Goal: Information Seeking & Learning: Learn about a topic

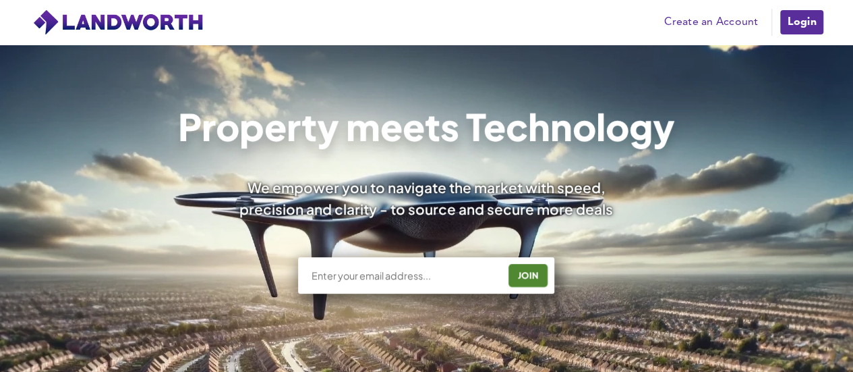
click at [445, 273] on input "text" at bounding box center [405, 274] width 188 height 13
click at [801, 16] on link "Login" at bounding box center [801, 22] width 45 height 27
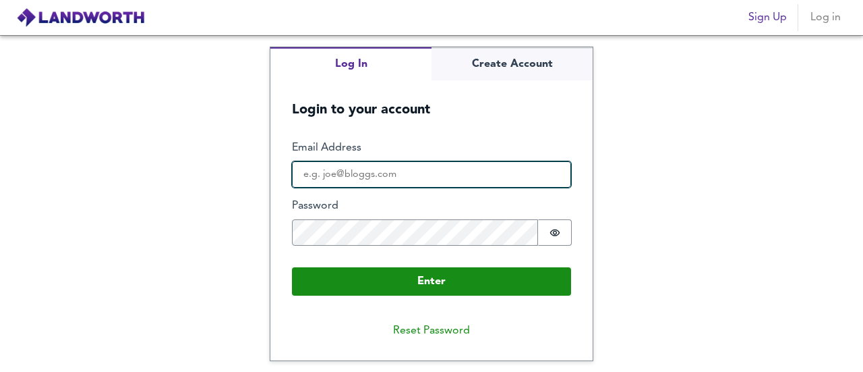
click at [351, 180] on input "Email Address" at bounding box center [431, 174] width 279 height 27
click at [445, 168] on input "Email Address" at bounding box center [431, 174] width 279 height 27
type input "aarons"
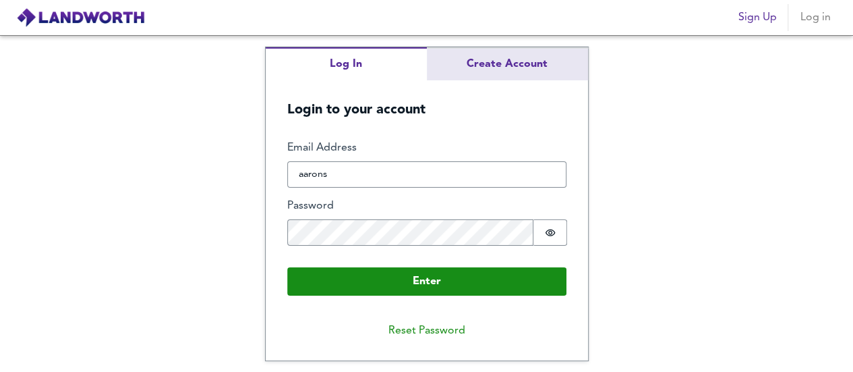
click at [505, 69] on div "Log In Create Account Login to your account Enter Email Address aarons Password…" at bounding box center [427, 203] width 322 height 313
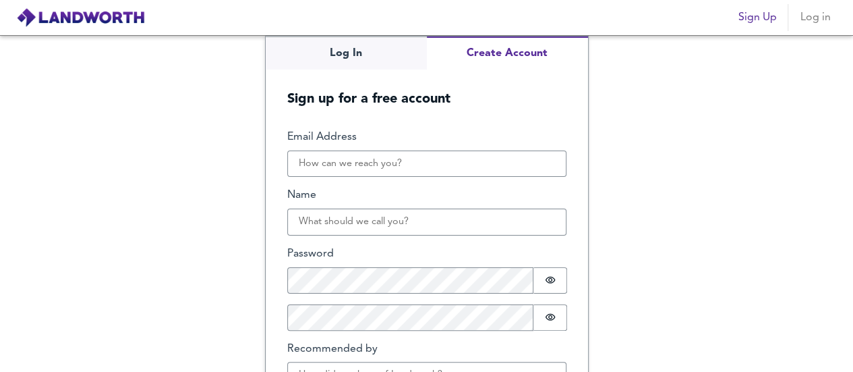
click at [355, 182] on div "Email Address Name Password Password is hidden Confirm Password Password is hid…" at bounding box center [426, 265] width 279 height 270
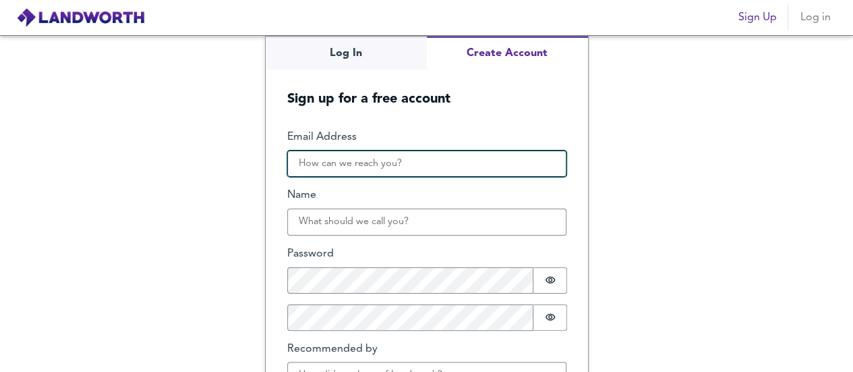
click at [353, 165] on input "Email Address" at bounding box center [426, 163] width 279 height 27
type input "[EMAIL_ADDRESS][DOMAIN_NAME]"
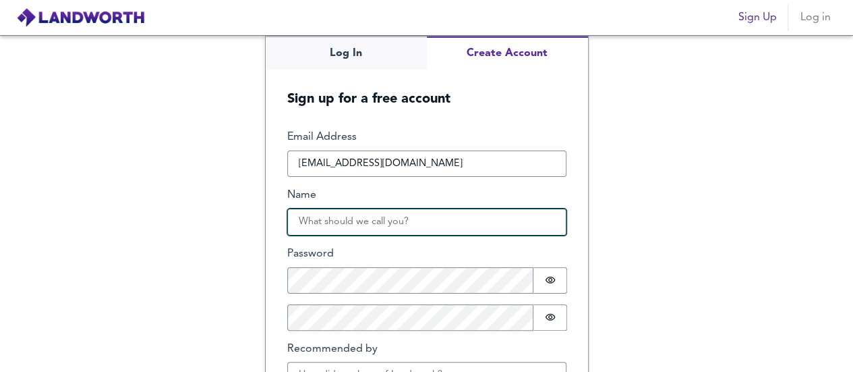
click at [382, 217] on input "Name" at bounding box center [426, 221] width 279 height 27
type input "Aaron"
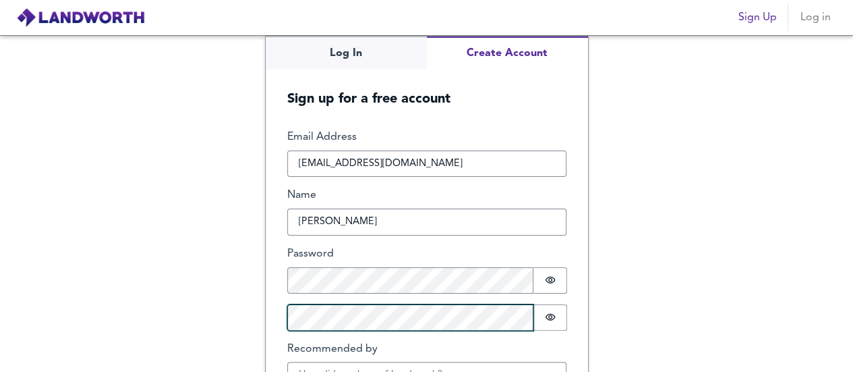
scroll to position [86, 0]
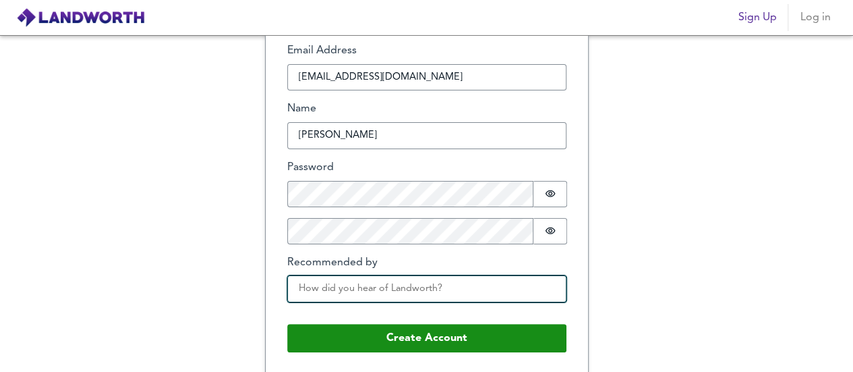
click at [375, 293] on input "Recommended by" at bounding box center [426, 288] width 279 height 27
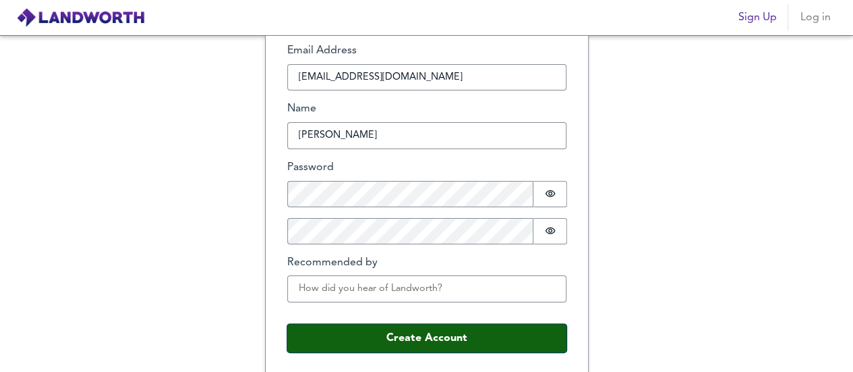
click at [429, 331] on button "Create Account" at bounding box center [426, 338] width 279 height 28
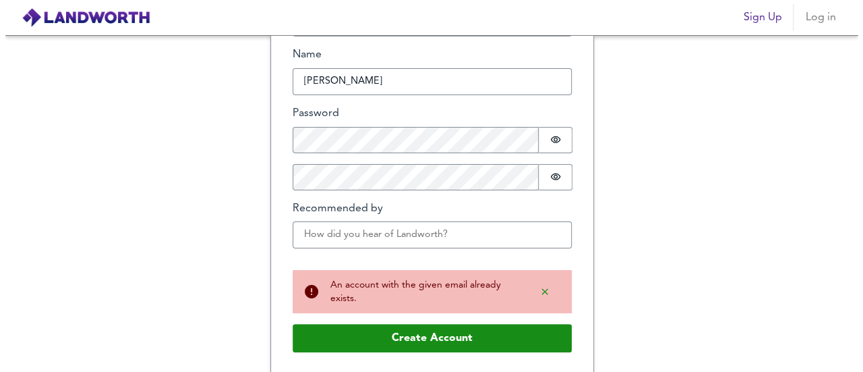
scroll to position [0, 0]
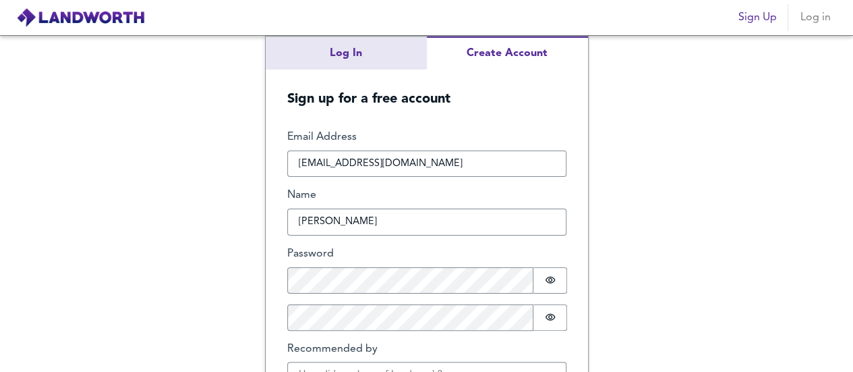
click at [372, 49] on button "Log In" at bounding box center [346, 52] width 161 height 33
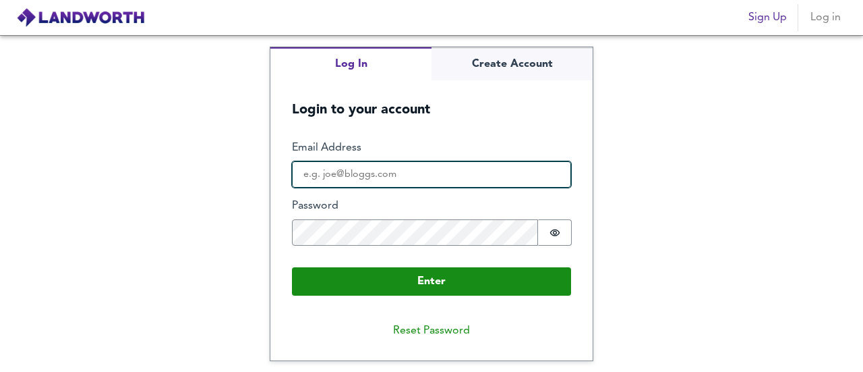
click at [368, 187] on input "Email Address" at bounding box center [431, 174] width 279 height 27
click at [387, 180] on input "Email Address" at bounding box center [431, 174] width 279 height 27
type input "aaronsingh3030@outlook.com"
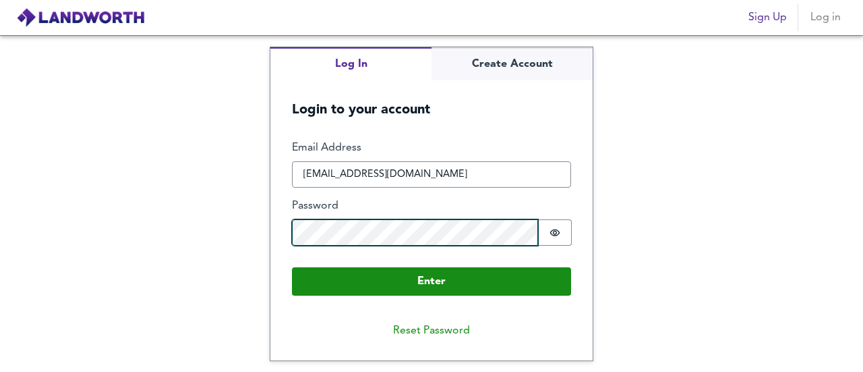
click at [292, 267] on button "Enter" at bounding box center [431, 281] width 279 height 28
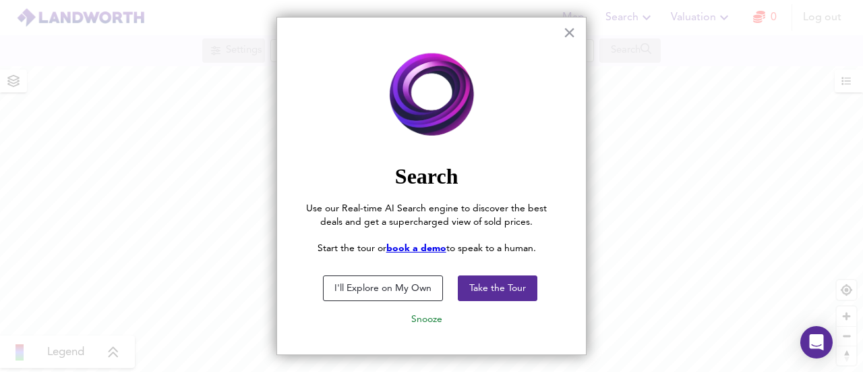
click at [417, 288] on button "I'll Explore on My Own" at bounding box center [383, 288] width 120 height 26
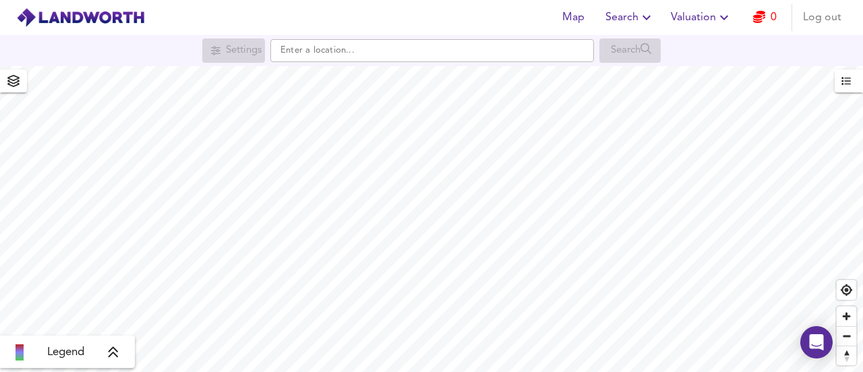
click at [16, 80] on icon "button" at bounding box center [13, 81] width 12 height 12
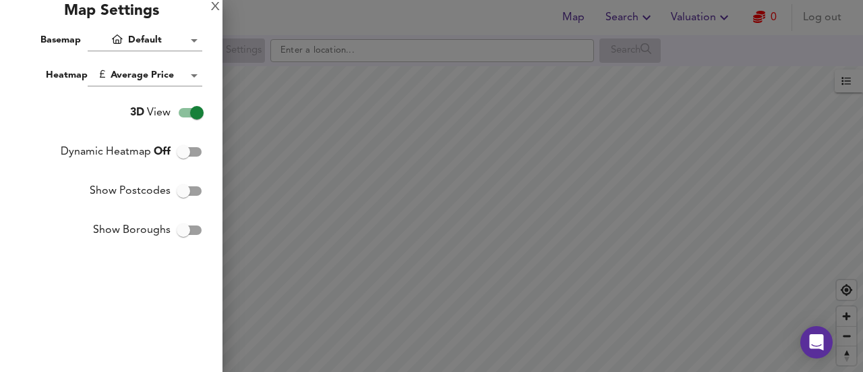
click at [185, 115] on input "3D View" at bounding box center [197, 113] width 77 height 26
checkbox input "false"
click at [186, 152] on input "Dynamic Heatmap Off" at bounding box center [183, 152] width 77 height 26
click at [320, 203] on div at bounding box center [431, 186] width 863 height 372
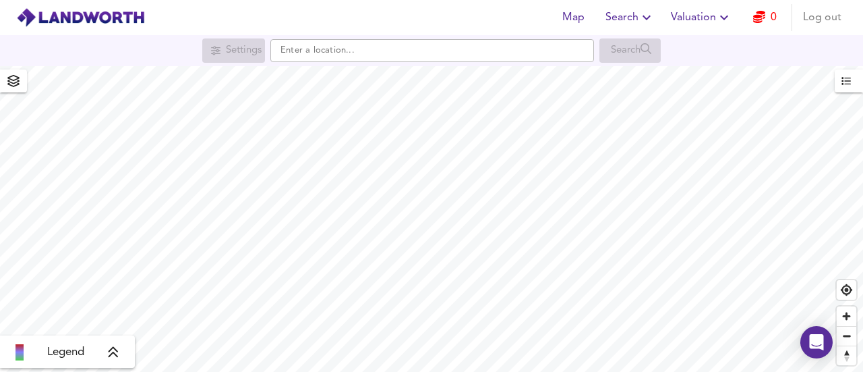
click at [11, 82] on icon "button" at bounding box center [13, 81] width 12 height 12
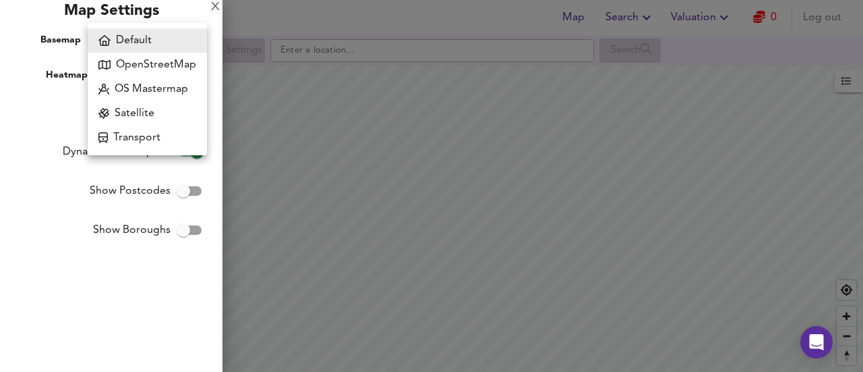
click at [171, 38] on body "Map Search Valuation 0 Log out Settings Search Legend UK Average Price for Augu…" at bounding box center [431, 186] width 863 height 372
click at [179, 35] on li "Default" at bounding box center [147, 40] width 119 height 24
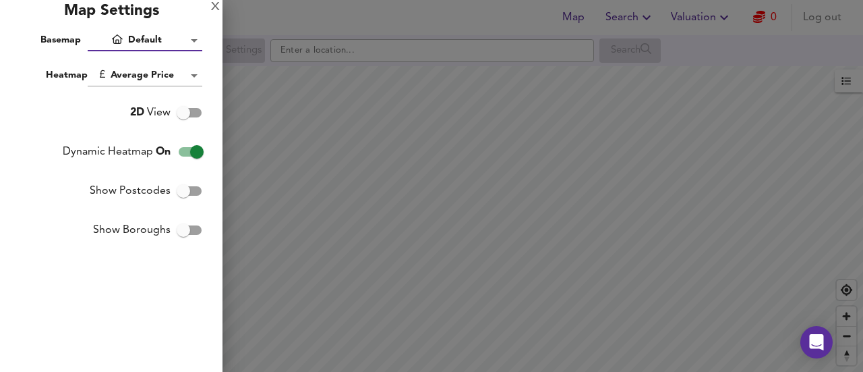
click at [190, 71] on body "Map Search Valuation 0 Log out Settings Search Legend UK Average Price for Augu…" at bounding box center [431, 186] width 863 height 372
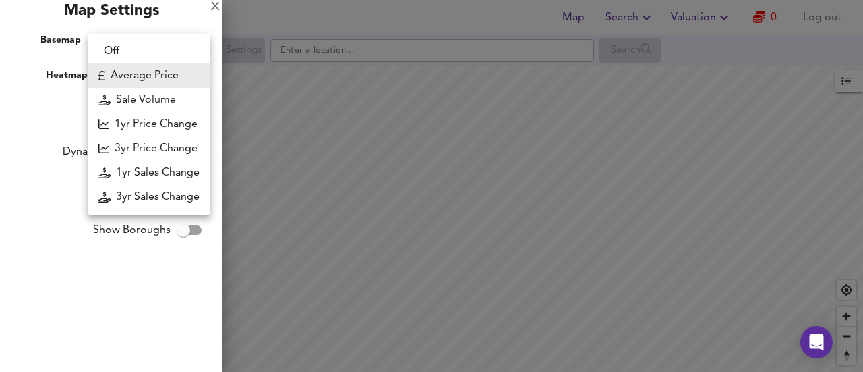
click at [26, 94] on div at bounding box center [431, 186] width 863 height 372
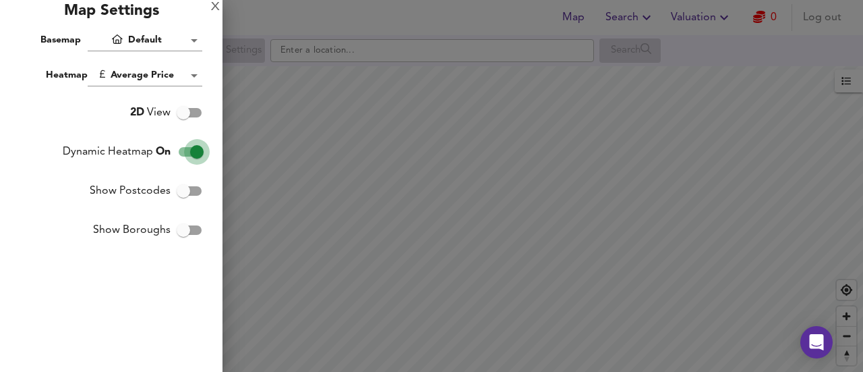
click at [196, 154] on input "Dynamic Heatmap On" at bounding box center [197, 152] width 77 height 26
checkbox input "false"
click at [398, 198] on div at bounding box center [431, 186] width 863 height 372
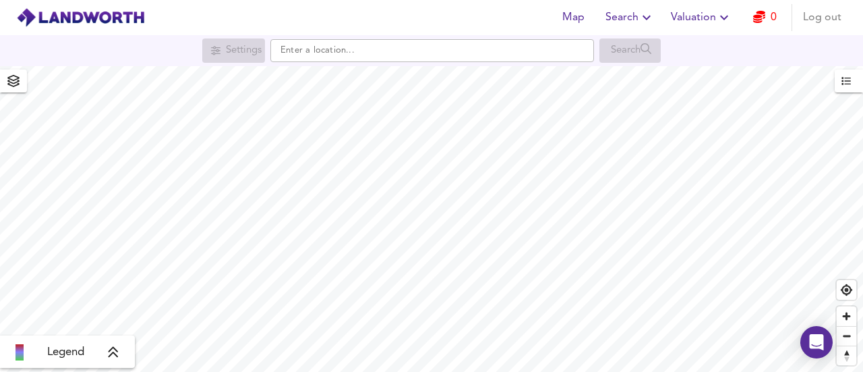
click at [7, 78] on icon "button" at bounding box center [13, 81] width 12 height 12
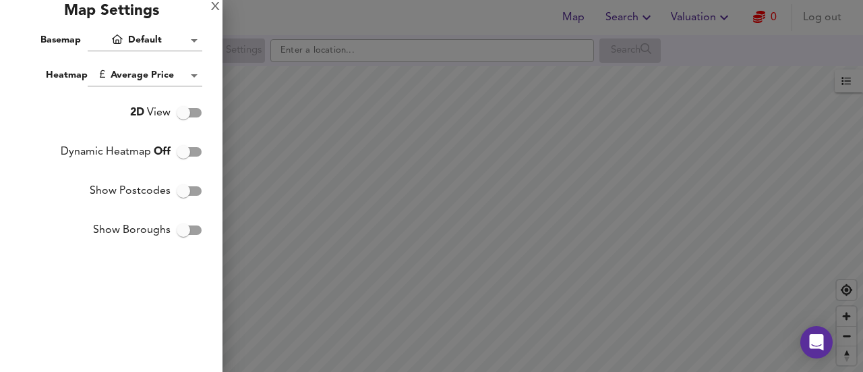
click at [190, 78] on body "Map Search Valuation 0 Log out Settings Search Legend UK Average Price for Augu…" at bounding box center [431, 186] width 863 height 372
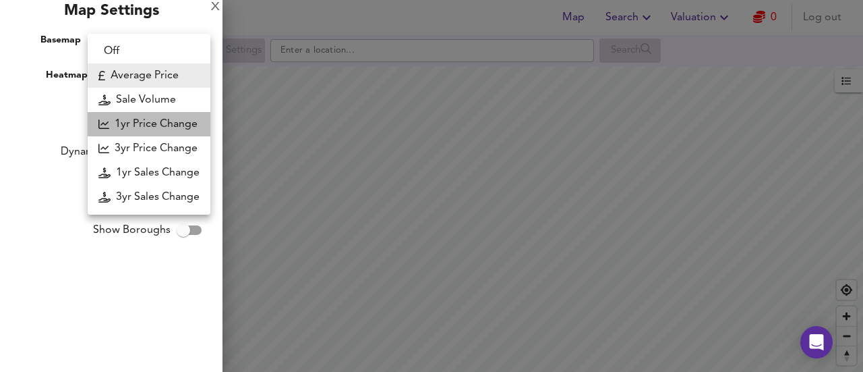
click at [197, 127] on li "1yr Price Change" at bounding box center [149, 124] width 123 height 24
type input "lwc1y"
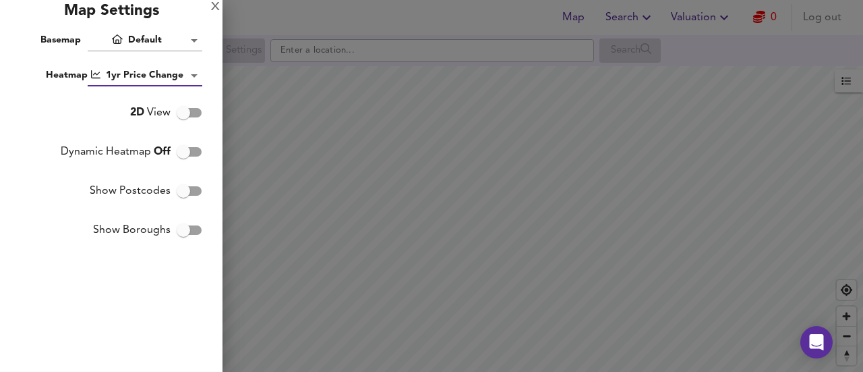
click at [433, 215] on div at bounding box center [431, 186] width 863 height 372
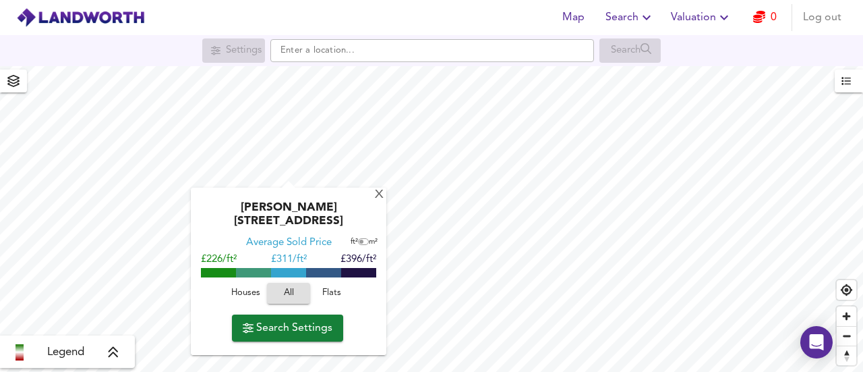
click at [362, 239] on input "checkbox" at bounding box center [361, 242] width 20 height 7
click at [362, 239] on input "checkbox" at bounding box center [365, 242] width 20 height 7
checkbox input "false"
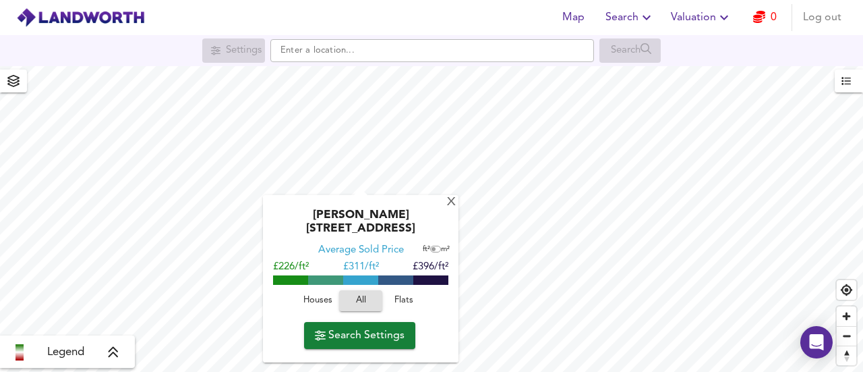
click at [113, 364] on div "Legend" at bounding box center [67, 351] width 135 height 32
click at [116, 351] on icon at bounding box center [113, 351] width 12 height 13
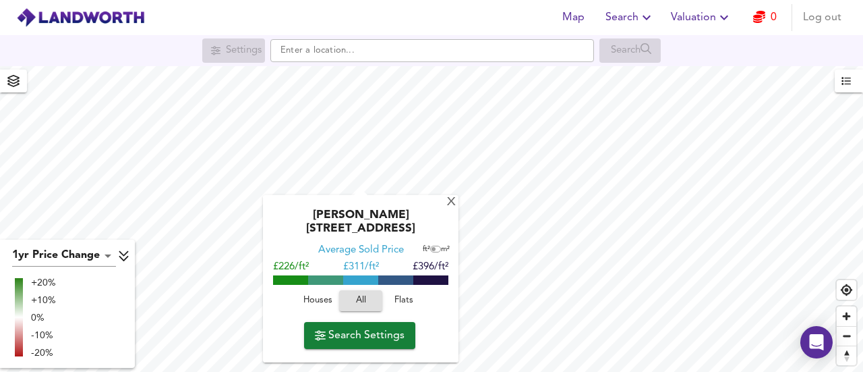
click at [38, 295] on div "+10%" at bounding box center [43, 299] width 25 height 13
click at [22, 314] on div "+20% +10% 0% -10% -20%" at bounding box center [67, 318] width 127 height 92
click at [21, 324] on ul at bounding box center [19, 315] width 8 height 82
click at [21, 324] on li at bounding box center [19, 324] width 8 height 1
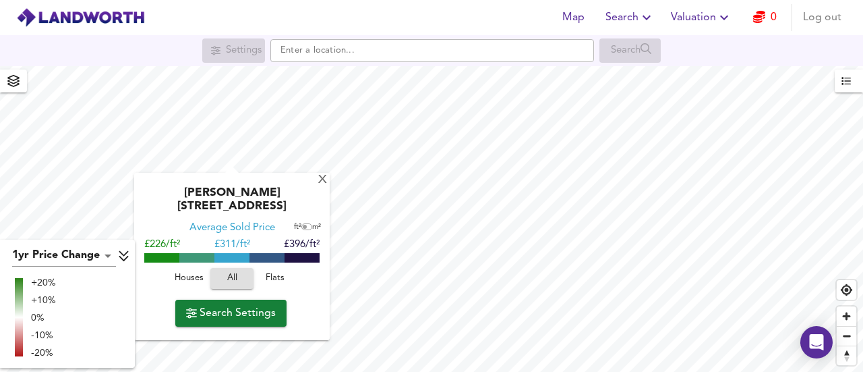
click at [11, 74] on span "button" at bounding box center [14, 80] width 22 height 19
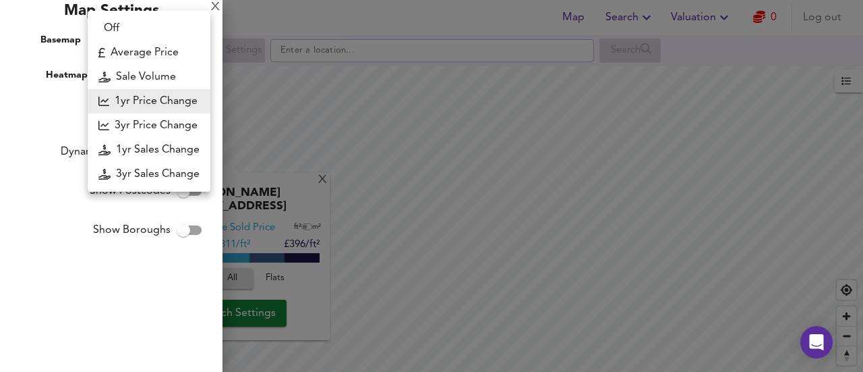
click at [155, 72] on body "Map Search Valuation 0 Log out Settings Search X Milton Road, DA12 2PJ Average …" at bounding box center [431, 186] width 863 height 372
click at [178, 128] on li "3yr Price Change" at bounding box center [149, 125] width 123 height 24
type input "lwc3y"
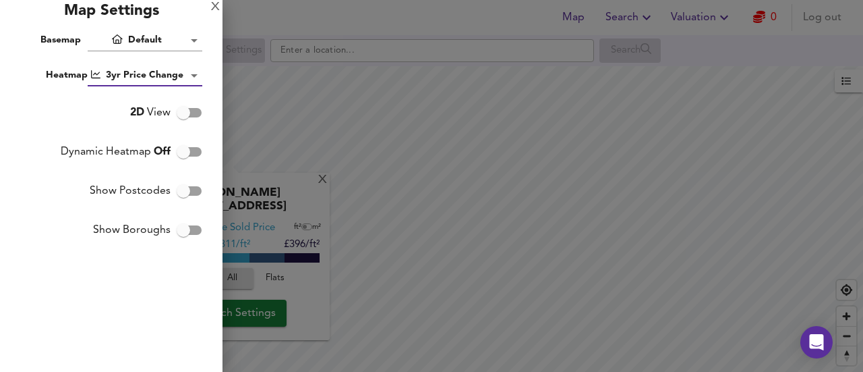
click at [281, 156] on div at bounding box center [431, 186] width 863 height 372
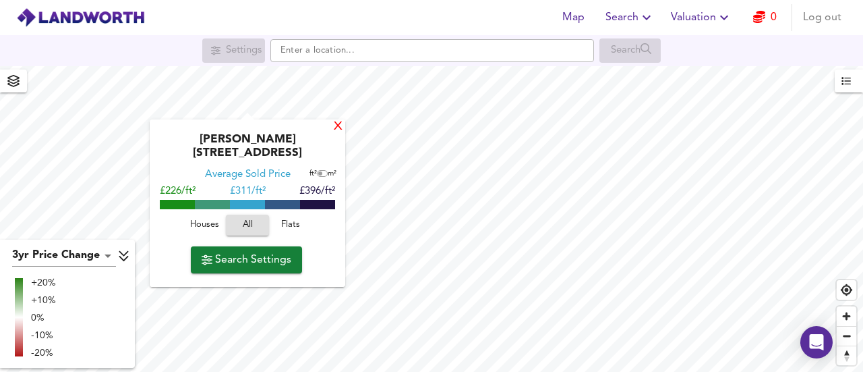
click at [335, 127] on div "X" at bounding box center [338, 127] width 11 height 13
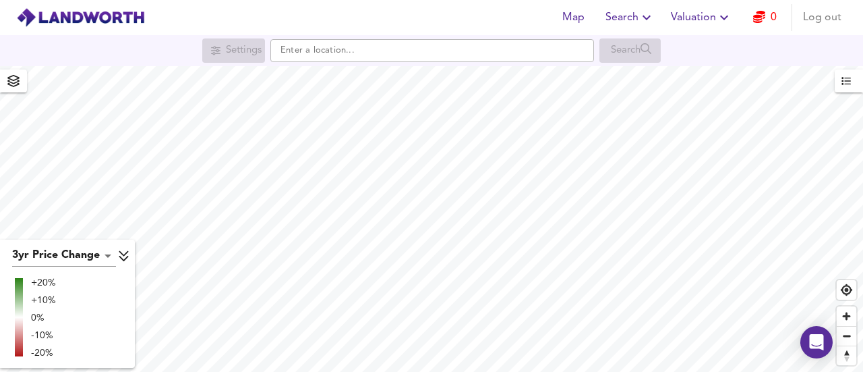
click at [106, 253] on body "Map Search Valuation 0 Log out Settings Search 3yr Price Change lwc3y +20% +10%…" at bounding box center [431, 186] width 863 height 372
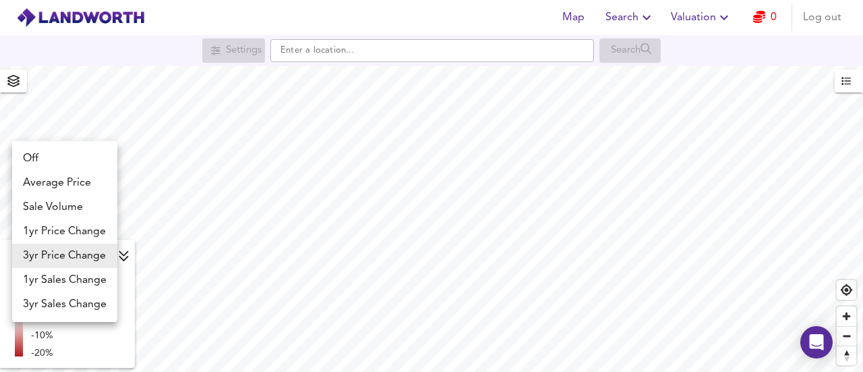
click at [80, 206] on li "Sale Volume" at bounding box center [64, 207] width 105 height 24
type input "weight"
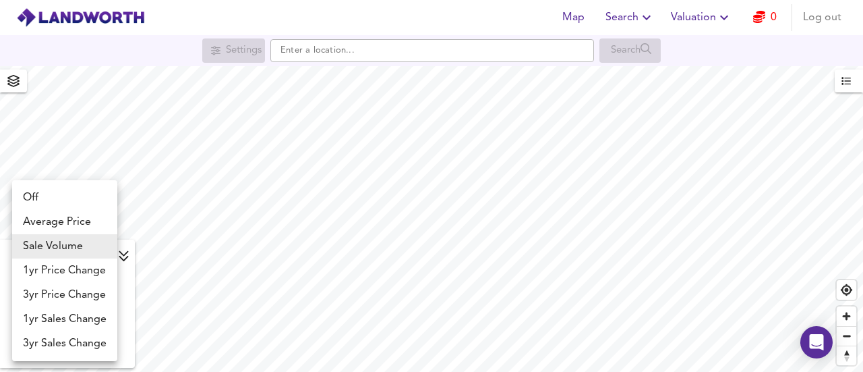
click at [86, 257] on body "Map Search Valuation 0 Log out Settings Search Sale Volume weight 200 + 150 100…" at bounding box center [431, 186] width 863 height 372
click at [74, 225] on li "Average Price" at bounding box center [64, 222] width 105 height 24
type input "landworth"
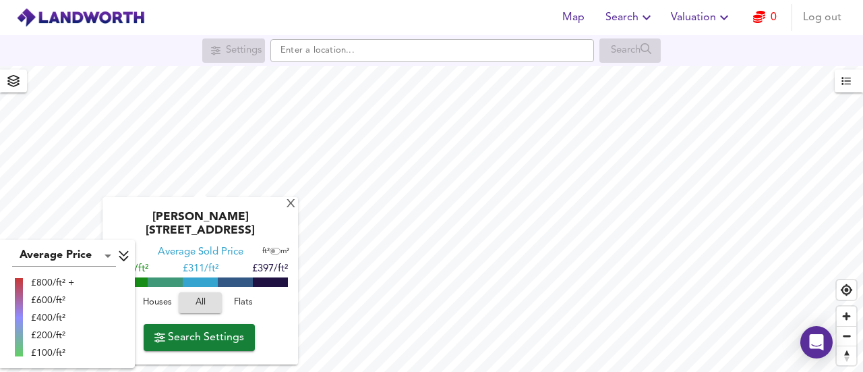
click at [12, 75] on icon "button" at bounding box center [13, 81] width 13 height 12
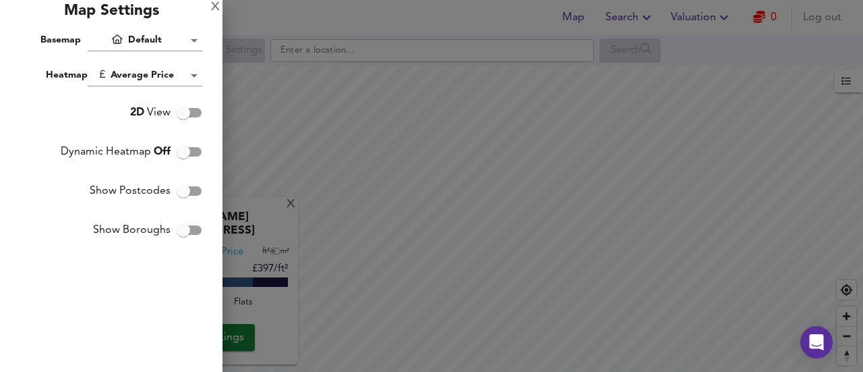
click at [166, 76] on body "Map Search Valuation 0 Log out Settings Search X Milton Road, DA12 2PJ Average …" at bounding box center [431, 186] width 863 height 372
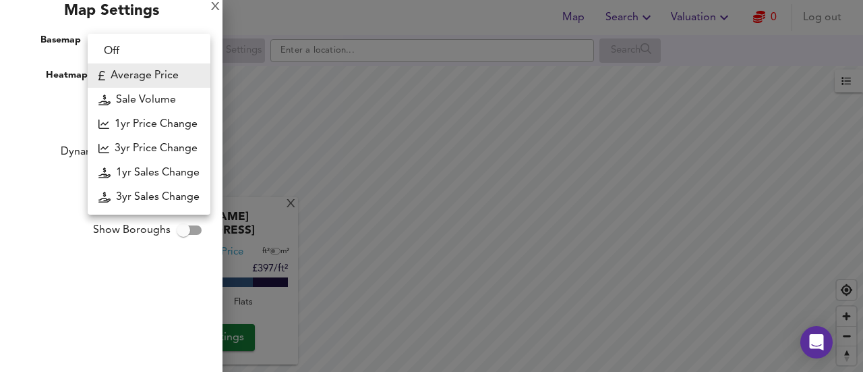
click at [35, 138] on div at bounding box center [431, 186] width 863 height 372
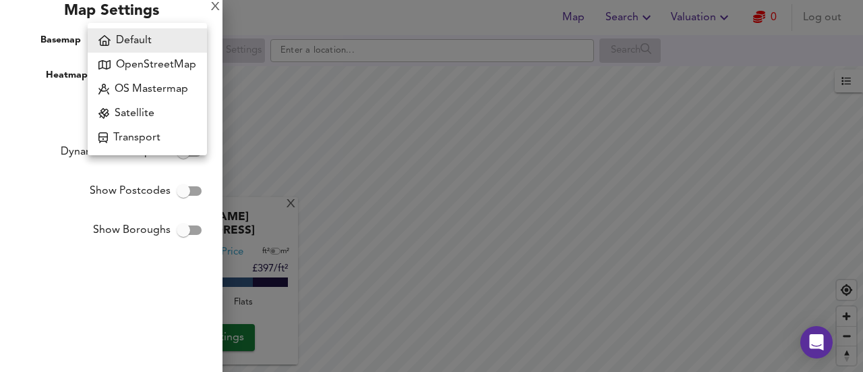
click at [148, 42] on body "Map Search Valuation 0 Log out Settings Search X Milton Road, DA12 2PJ Average …" at bounding box center [431, 186] width 863 height 372
click at [156, 71] on li "OpenStreetMap" at bounding box center [147, 65] width 119 height 24
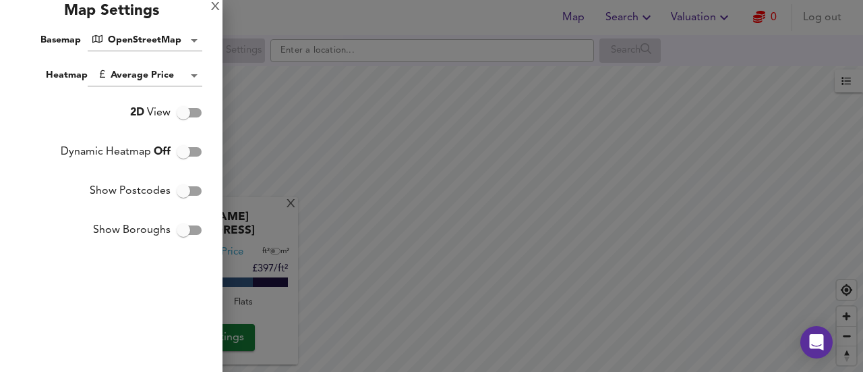
click at [179, 51] on div "X Map Settings Basemap OpenStreetMap osm Heatmap Average Price landworth 2D Vie…" at bounding box center [111, 186] width 223 height 372
click at [174, 40] on body "Map Search Valuation 0 Log out Settings Search X Milton Road, DA12 2PJ Average …" at bounding box center [431, 186] width 863 height 372
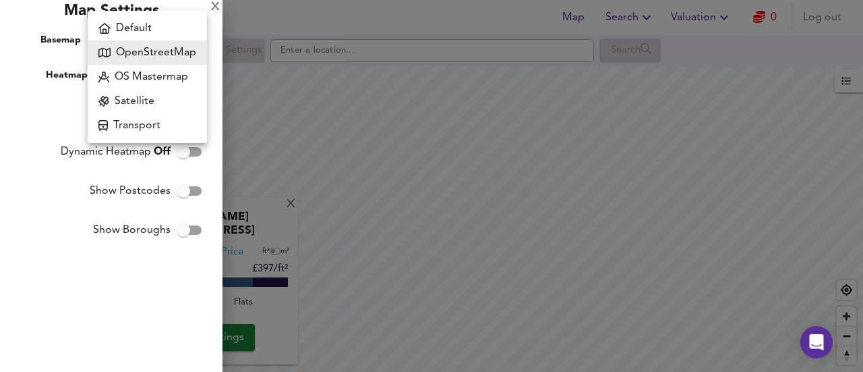
click at [158, 95] on li "Satellite" at bounding box center [147, 101] width 119 height 24
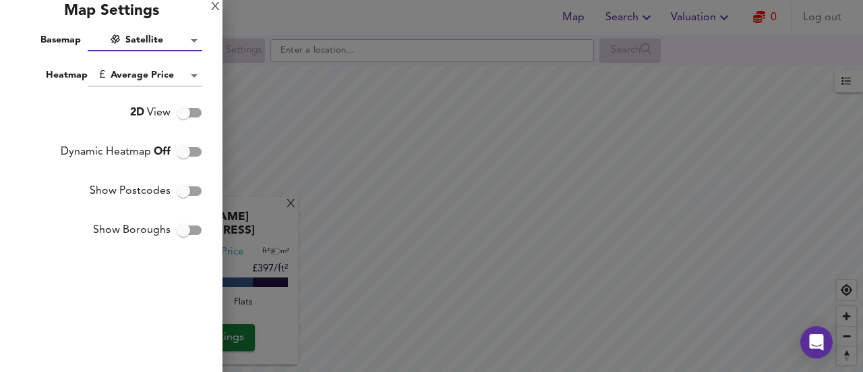
click at [356, 203] on div at bounding box center [431, 186] width 863 height 372
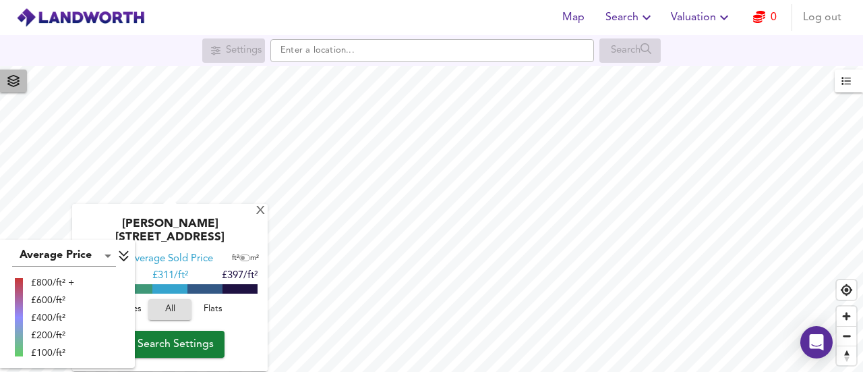
click at [13, 88] on span "button" at bounding box center [14, 80] width 22 height 19
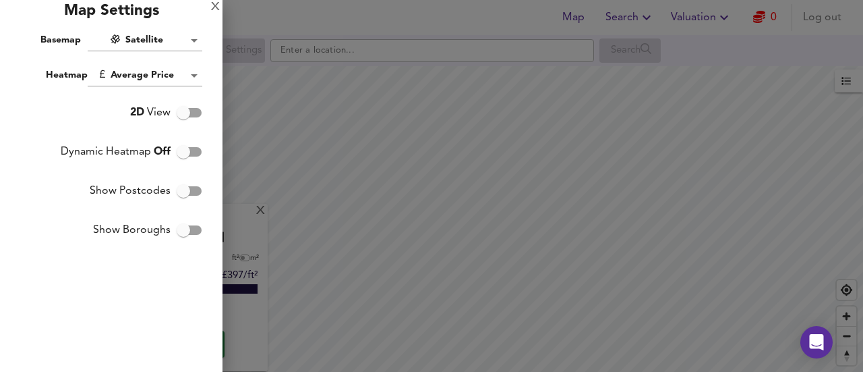
click at [170, 45] on body "Map Search Valuation 0 Log out Settings Search X Milton Road, DA12 2PJ Average …" at bounding box center [431, 186] width 863 height 372
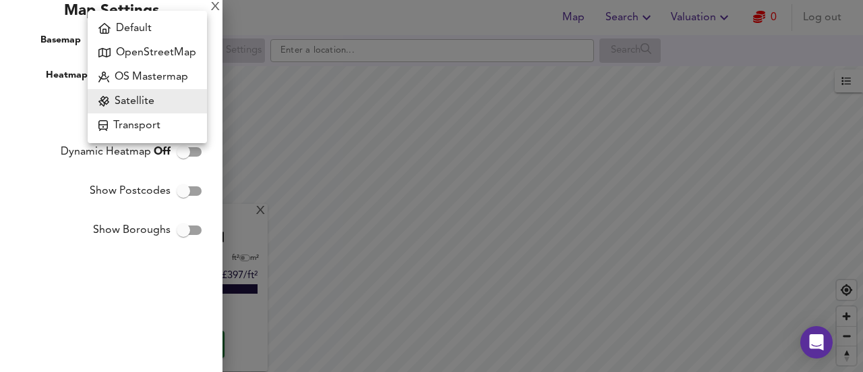
click at [167, 74] on li "OS Mastermap" at bounding box center [147, 77] width 119 height 24
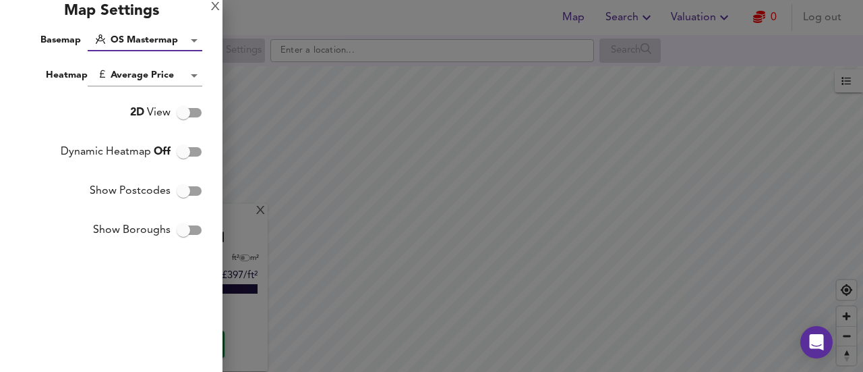
click at [155, 37] on body "Map Search Valuation 0 Log out Settings Search X Milton Road, DA12 2PJ Average …" at bounding box center [431, 186] width 863 height 372
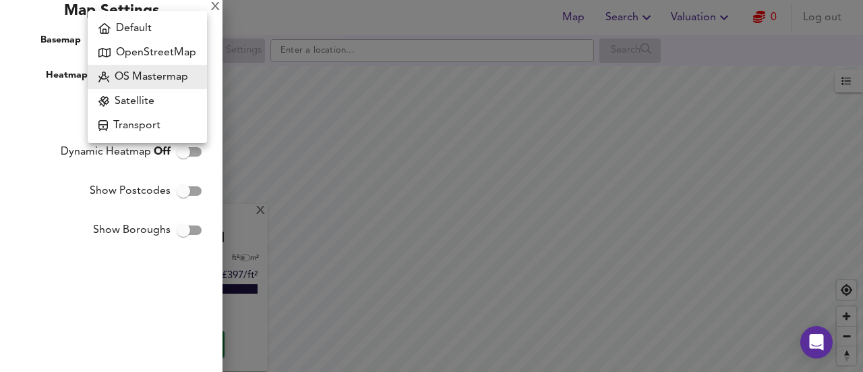
click at [150, 34] on li "Default" at bounding box center [147, 28] width 119 height 24
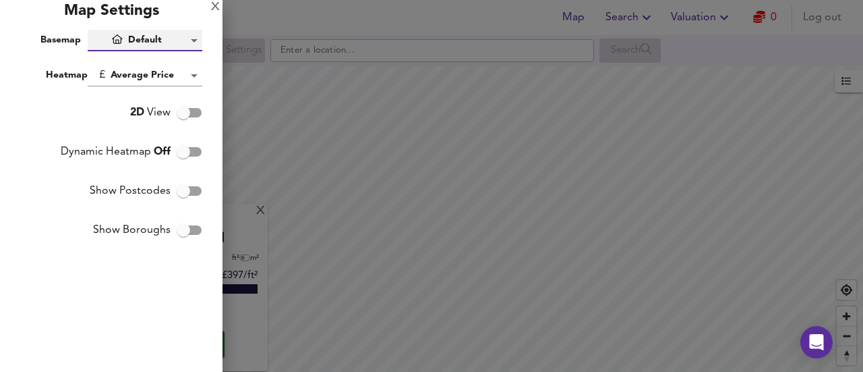
type input "hybrid"
click at [328, 212] on div at bounding box center [431, 186] width 863 height 372
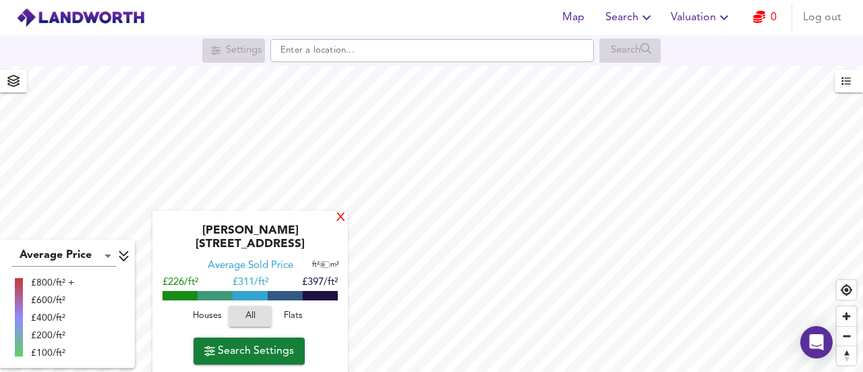
click at [340, 218] on div "X" at bounding box center [340, 218] width 11 height 13
